Goal: Task Accomplishment & Management: Manage account settings

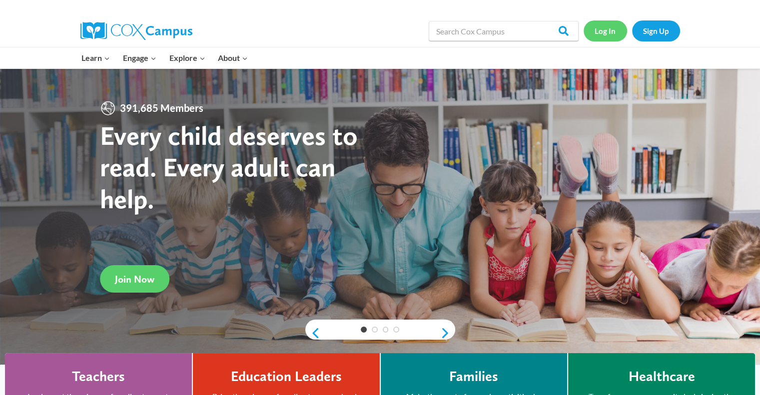
click at [607, 33] on link "Log In" at bounding box center [604, 30] width 43 height 20
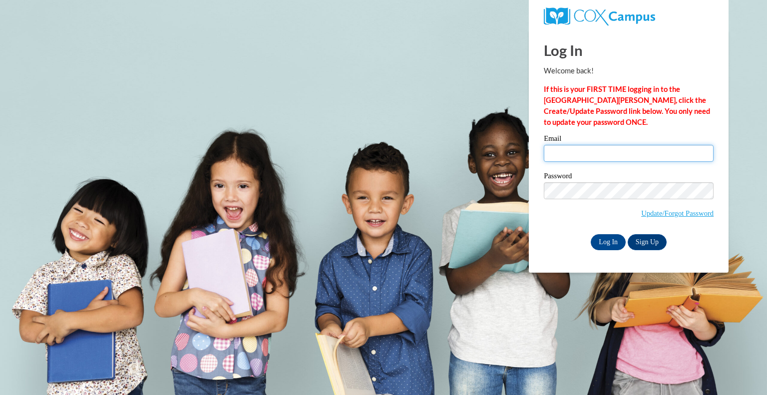
click at [611, 157] on input "Email" at bounding box center [629, 153] width 170 height 17
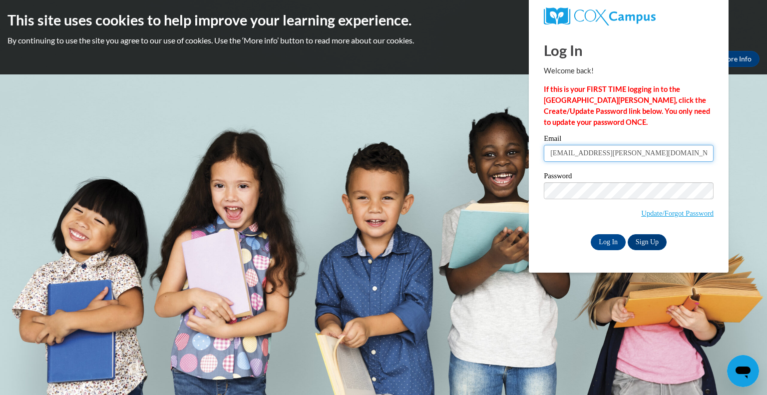
type input "emoehling@randall.k12.wi.us"
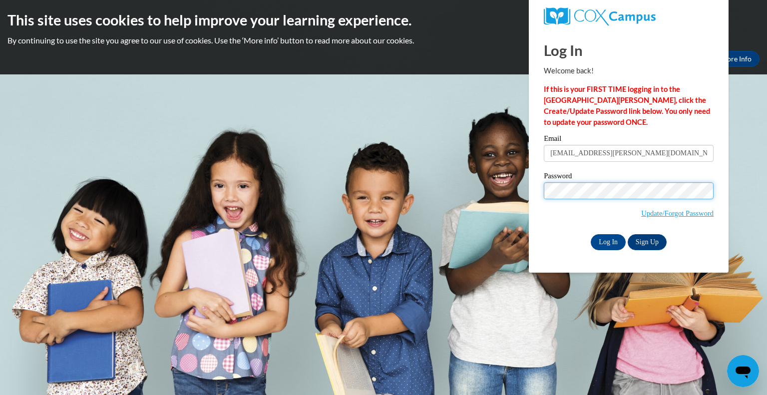
click at [591, 234] on input "Log In" at bounding box center [608, 242] width 35 height 16
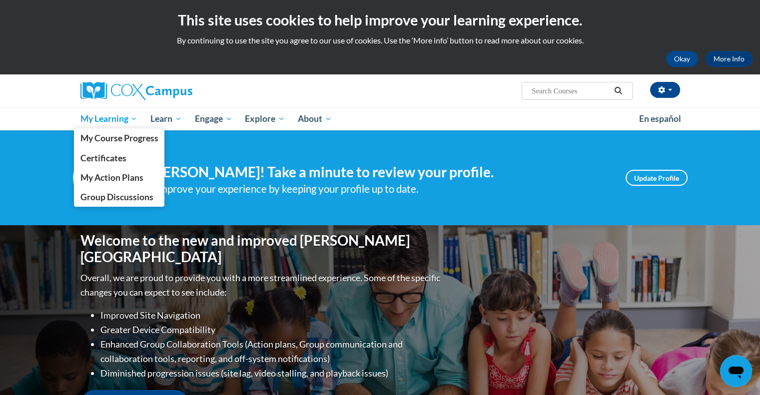
click at [90, 121] on span "My Learning" at bounding box center [108, 119] width 57 height 12
click at [93, 147] on link "My Course Progress" at bounding box center [119, 137] width 91 height 19
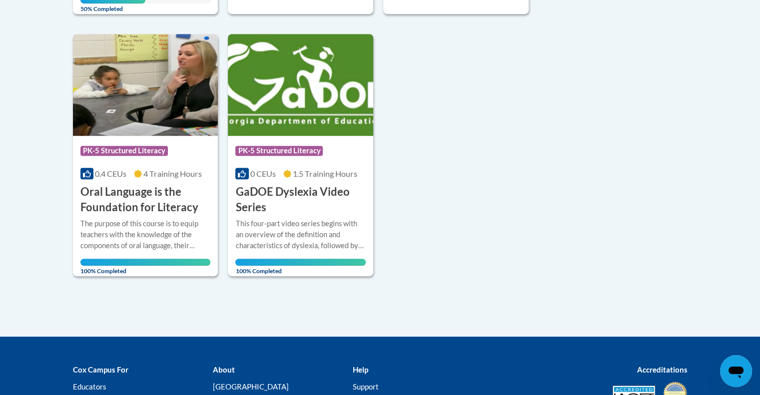
scroll to position [200, 0]
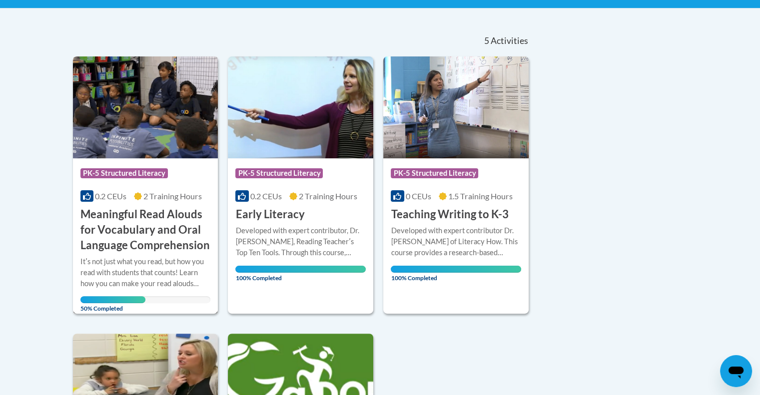
click at [142, 119] on img at bounding box center [145, 107] width 145 height 102
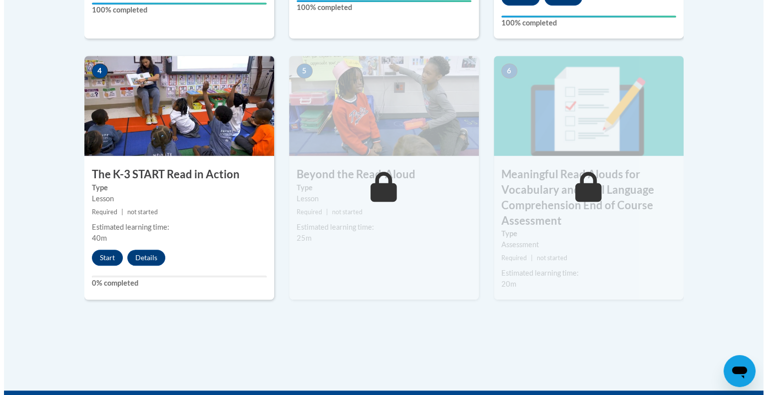
scroll to position [599, 0]
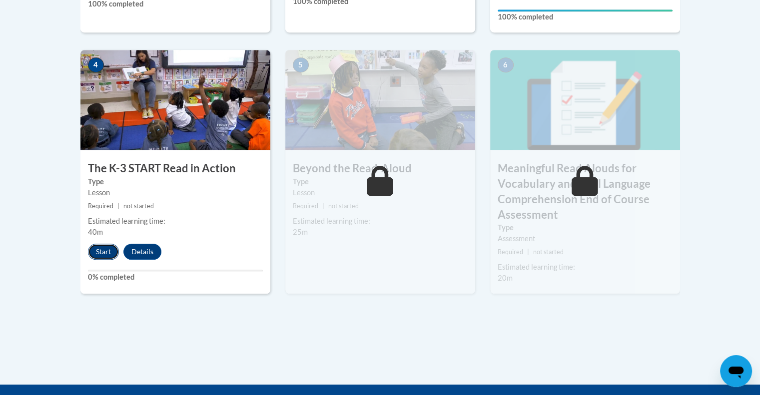
click at [101, 251] on button "Start" at bounding box center [103, 252] width 31 height 16
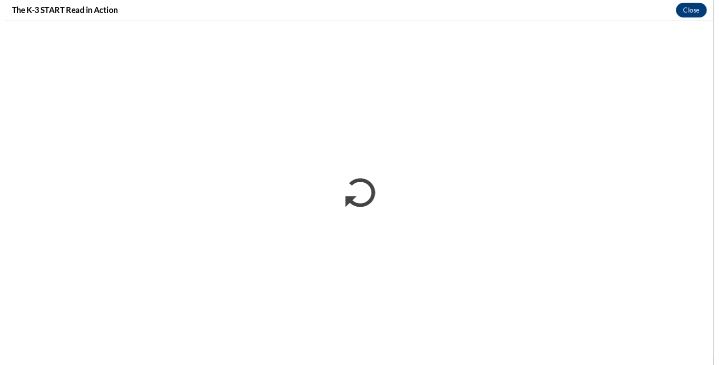
scroll to position [0, 0]
